Goal: Navigation & Orientation: Find specific page/section

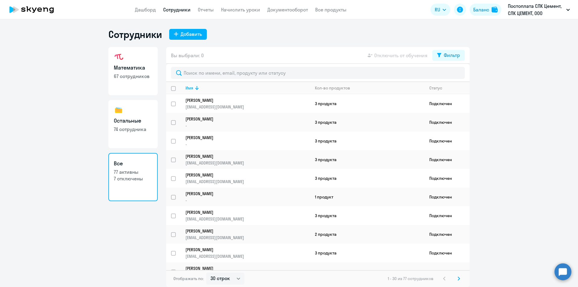
select select "30"
click at [148, 12] on link "Дашборд" at bounding box center [145, 10] width 21 height 6
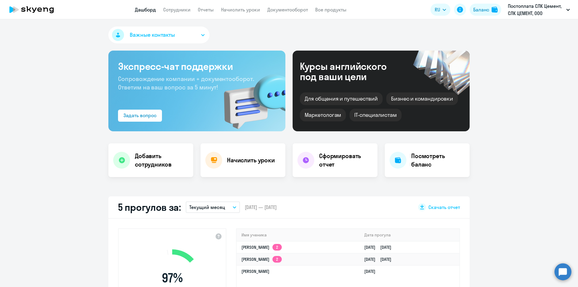
click at [328, 14] on app-header "Дашборд Сотрудники Отчеты Начислить уроки Документооборот Все продукты Дашборд …" at bounding box center [289, 9] width 578 height 19
click at [326, 11] on link "Все продукты" at bounding box center [330, 10] width 31 height 6
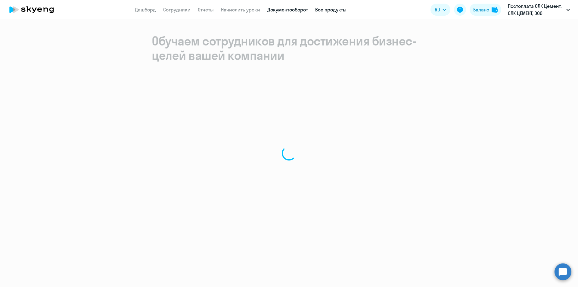
click at [283, 12] on link "Документооборот" at bounding box center [287, 10] width 41 height 6
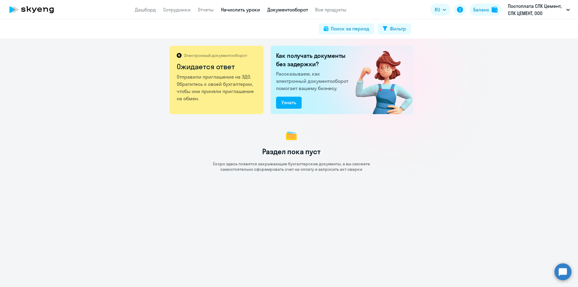
click at [236, 12] on link "Начислить уроки" at bounding box center [240, 10] width 39 height 6
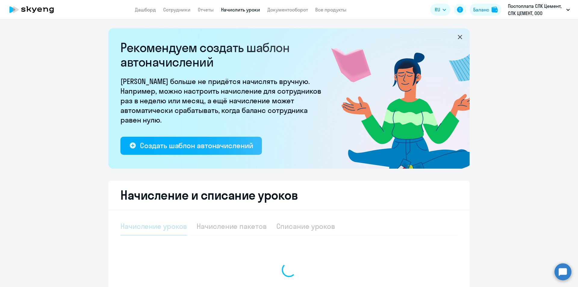
select select "10"
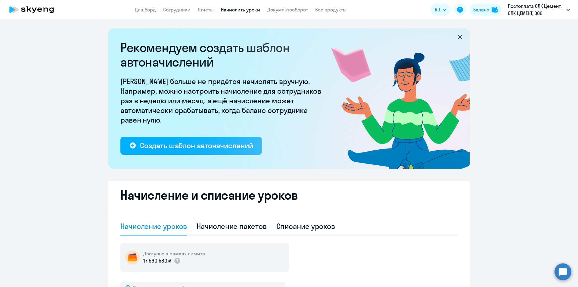
click at [202, 14] on app-header "Дашборд Сотрудники Отчеты Начислить уроки Документооборот Все продукты Дашборд …" at bounding box center [289, 9] width 578 height 19
click at [202, 11] on link "Отчеты" at bounding box center [206, 10] width 16 height 6
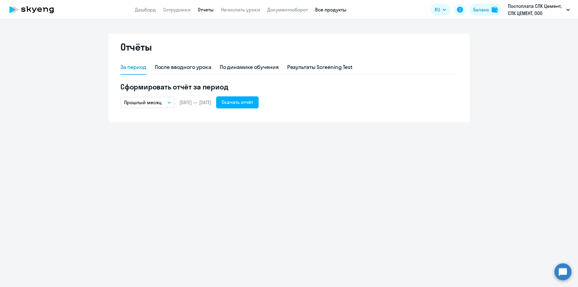
click at [320, 10] on link "Все продукты" at bounding box center [330, 10] width 31 height 6
